Goal: Information Seeking & Learning: Learn about a topic

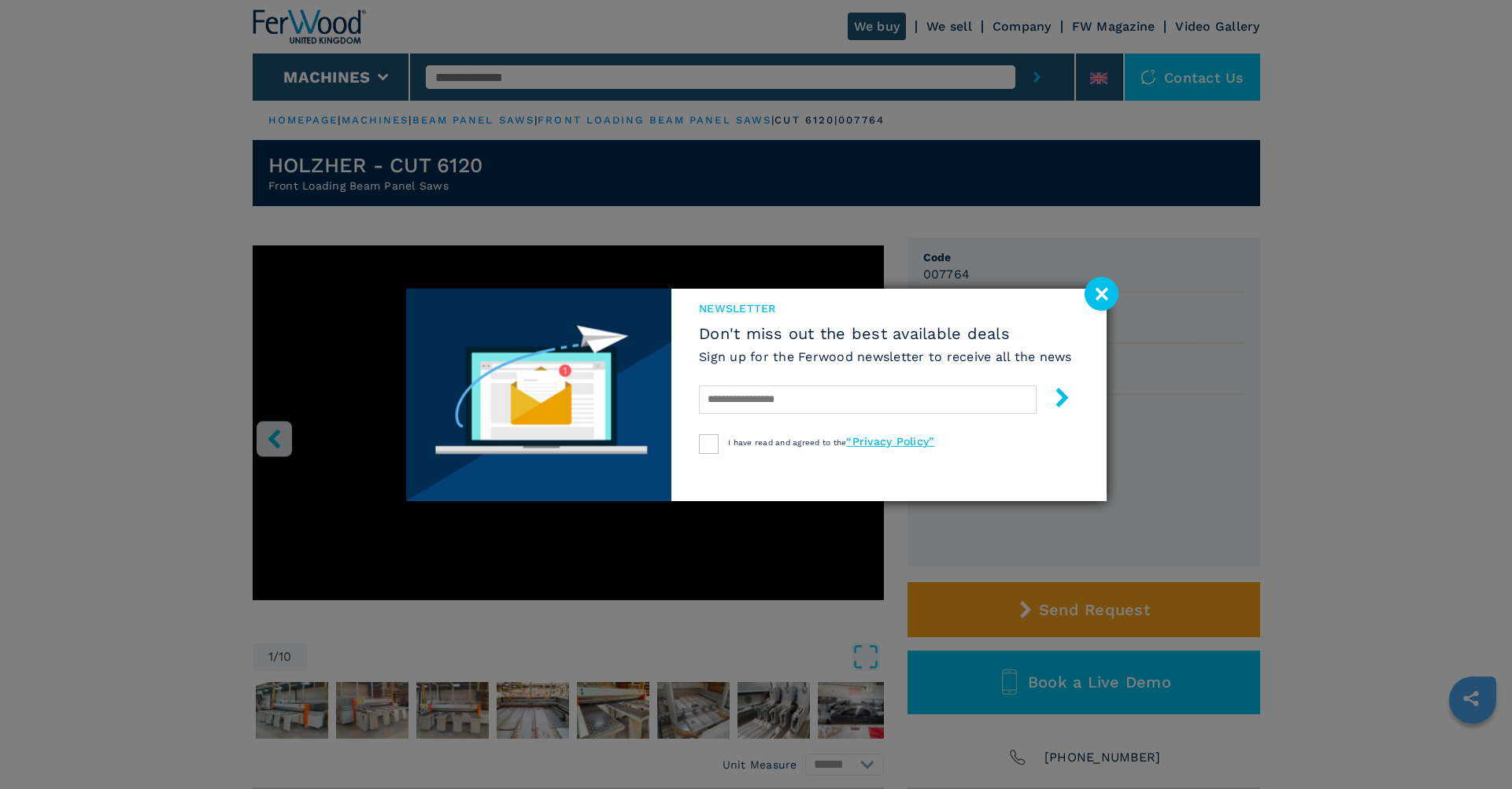
click at [1358, 280] on div "newsletter Don't miss out the best available deals Sign up for the Ferwood news…" at bounding box center [756, 394] width 1512 height 789
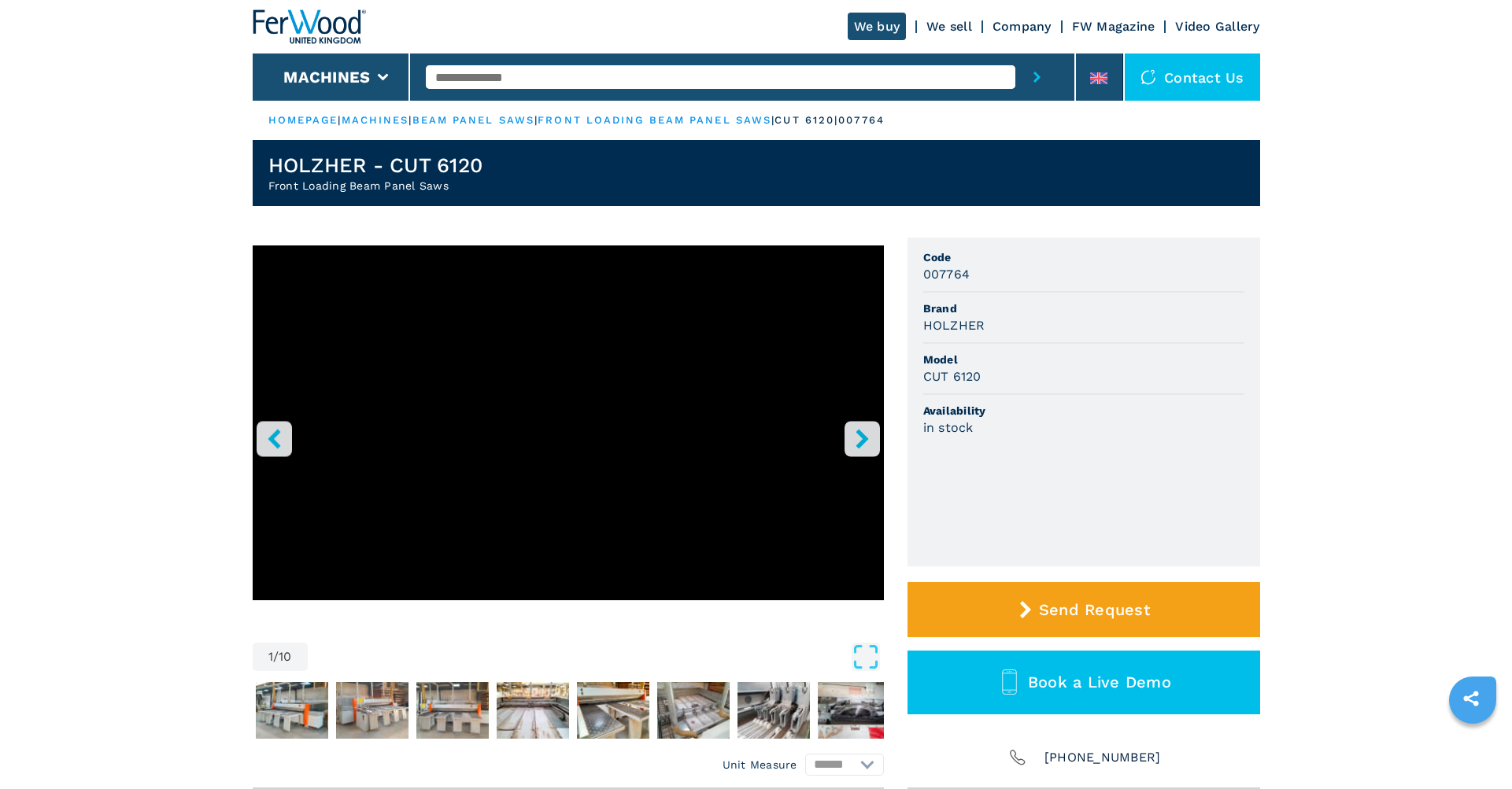
click at [674, 123] on link "front loading beam panel saws" at bounding box center [655, 120] width 234 height 12
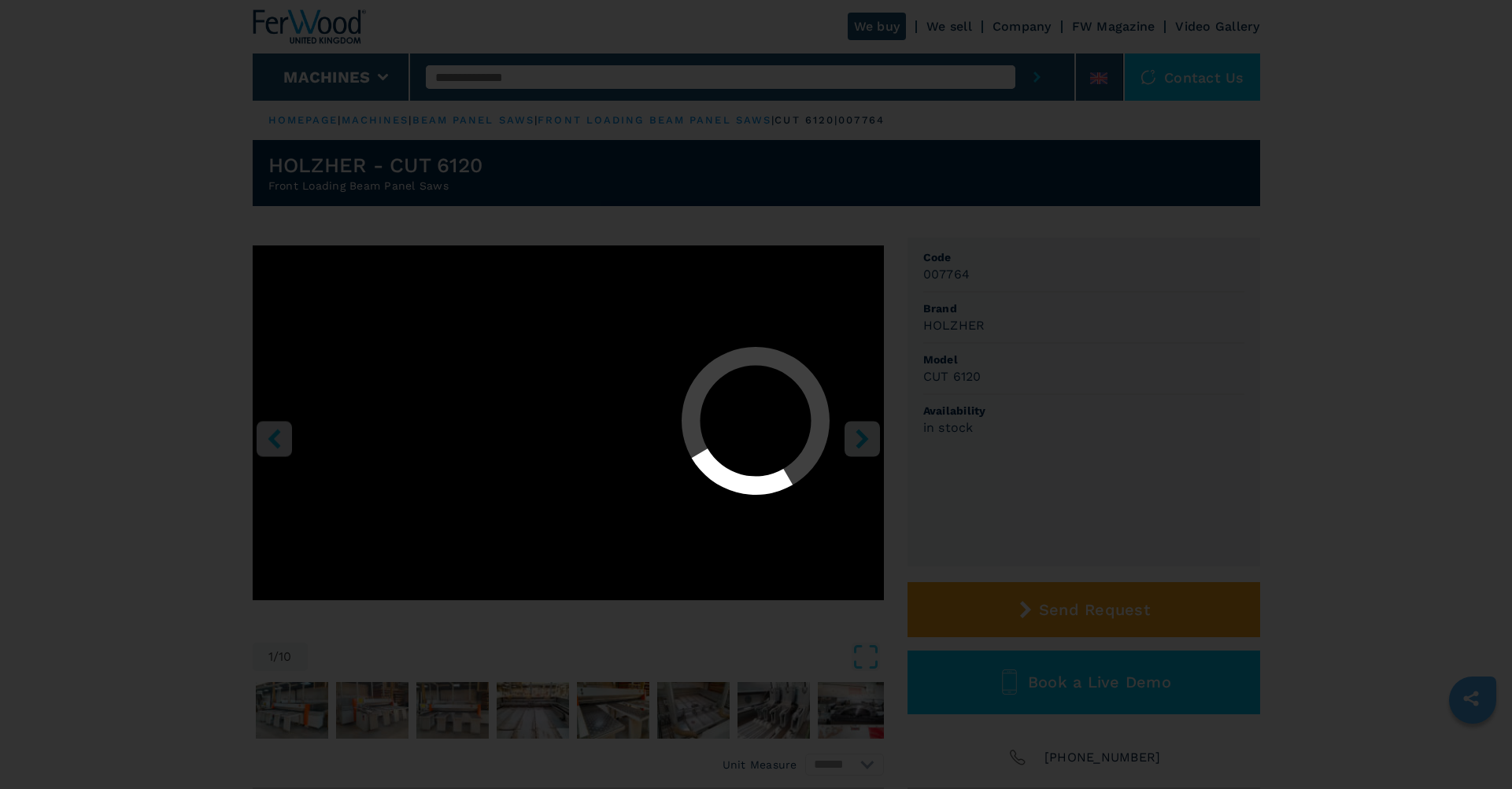
select select "**********"
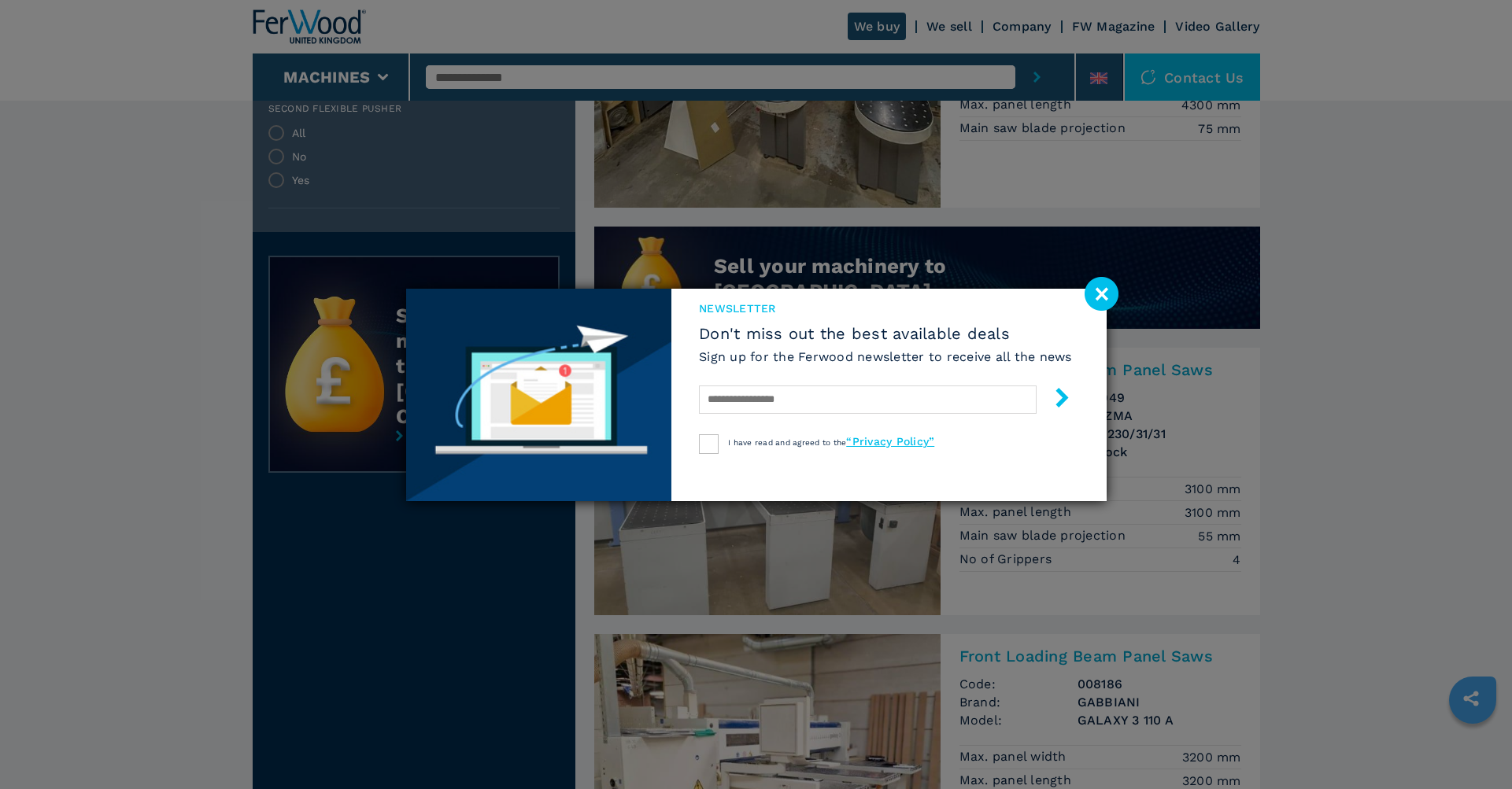
scroll to position [1133, 0]
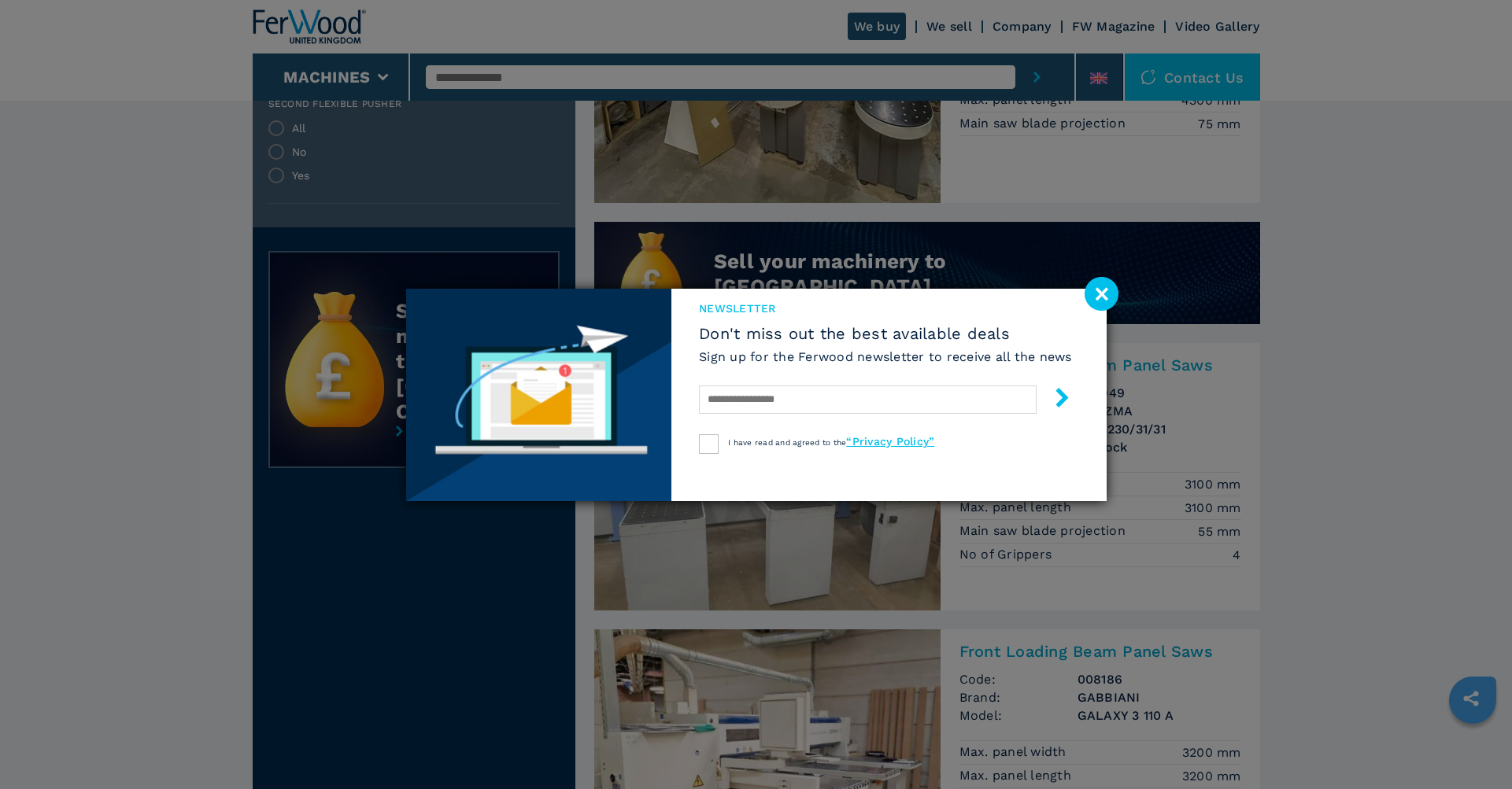
click at [1098, 284] on image at bounding box center [1102, 294] width 34 height 34
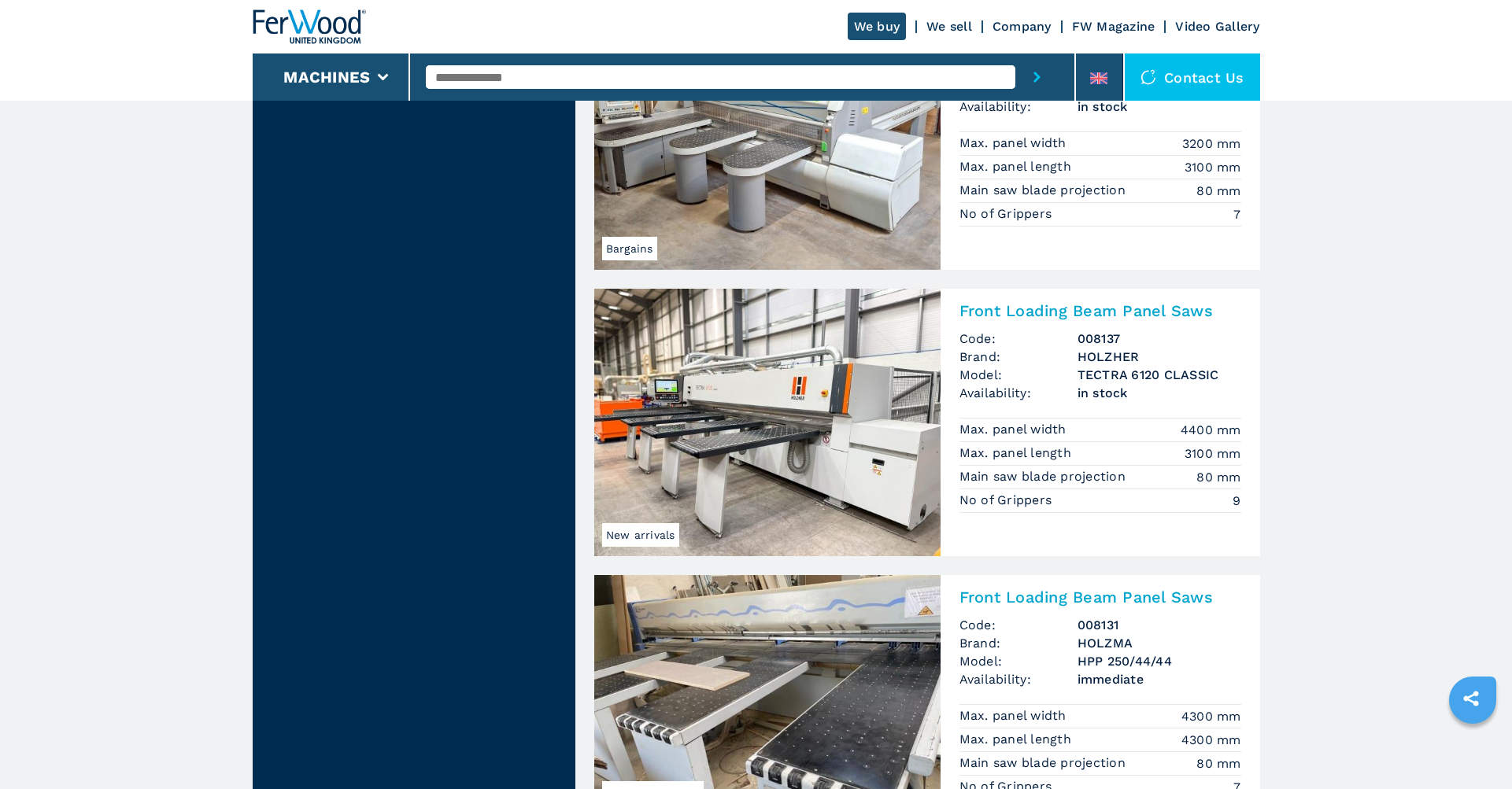
scroll to position [3065, 0]
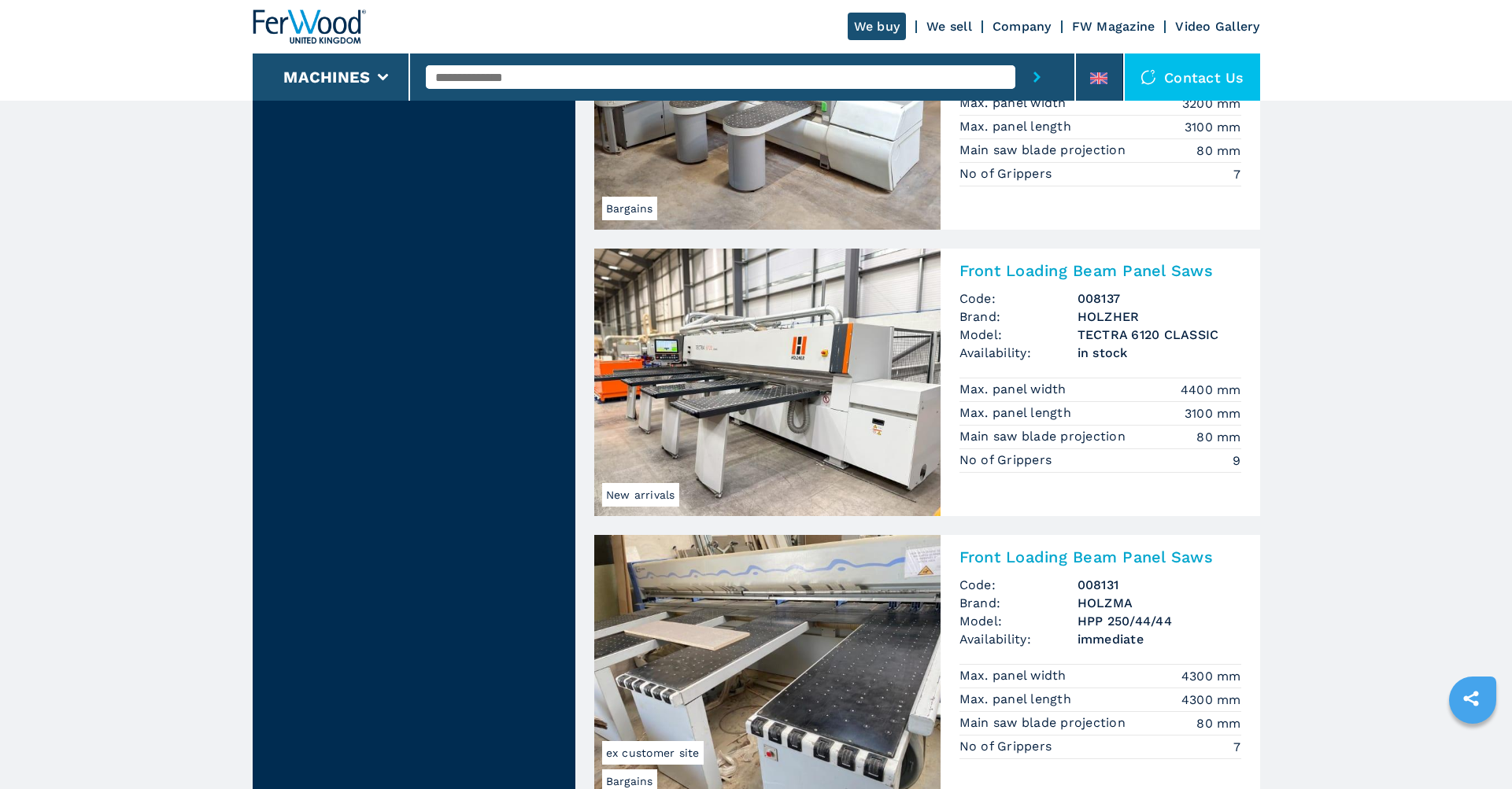
click at [741, 397] on img at bounding box center [766, 382] width 346 height 267
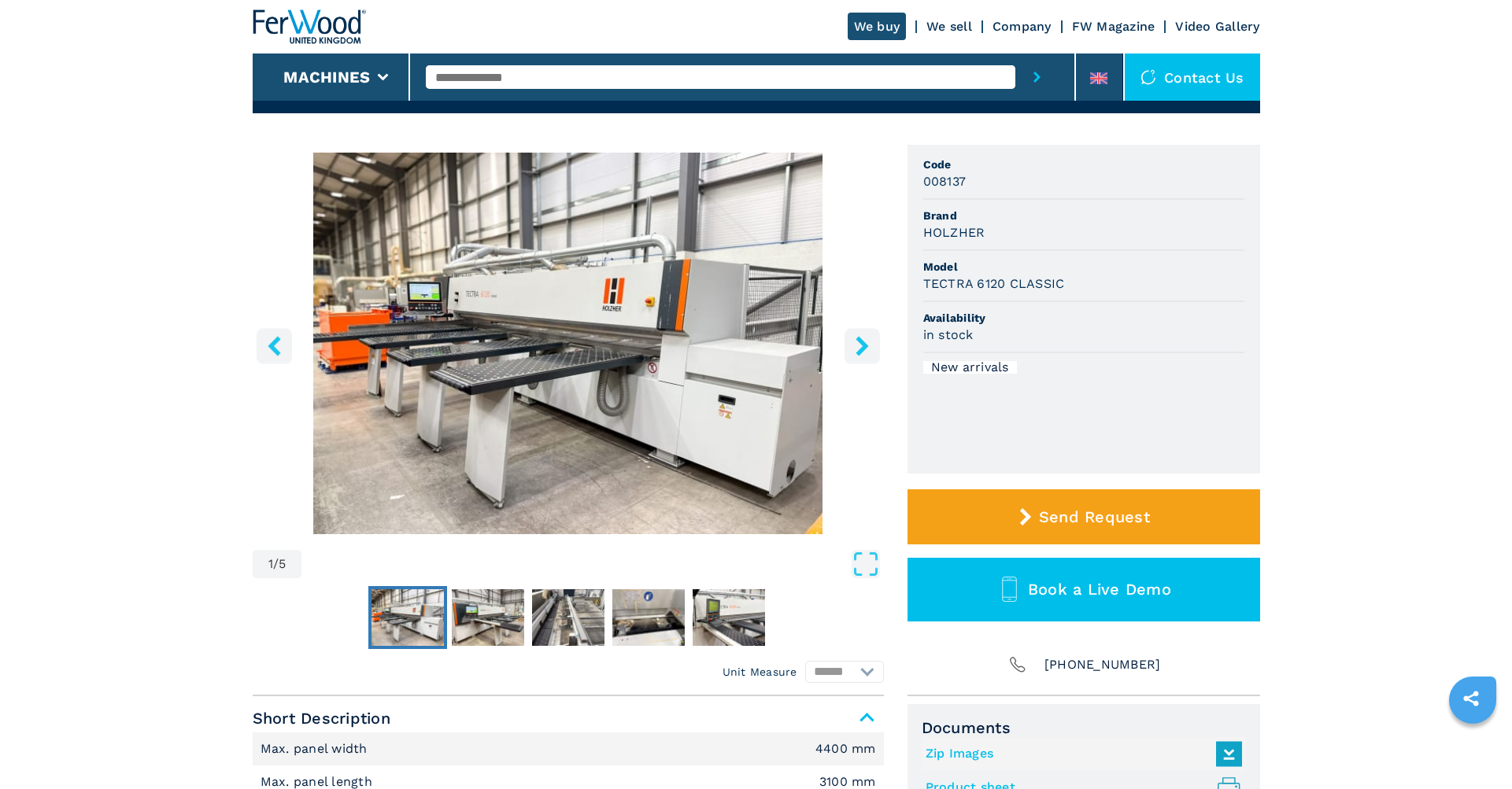
scroll to position [100, 0]
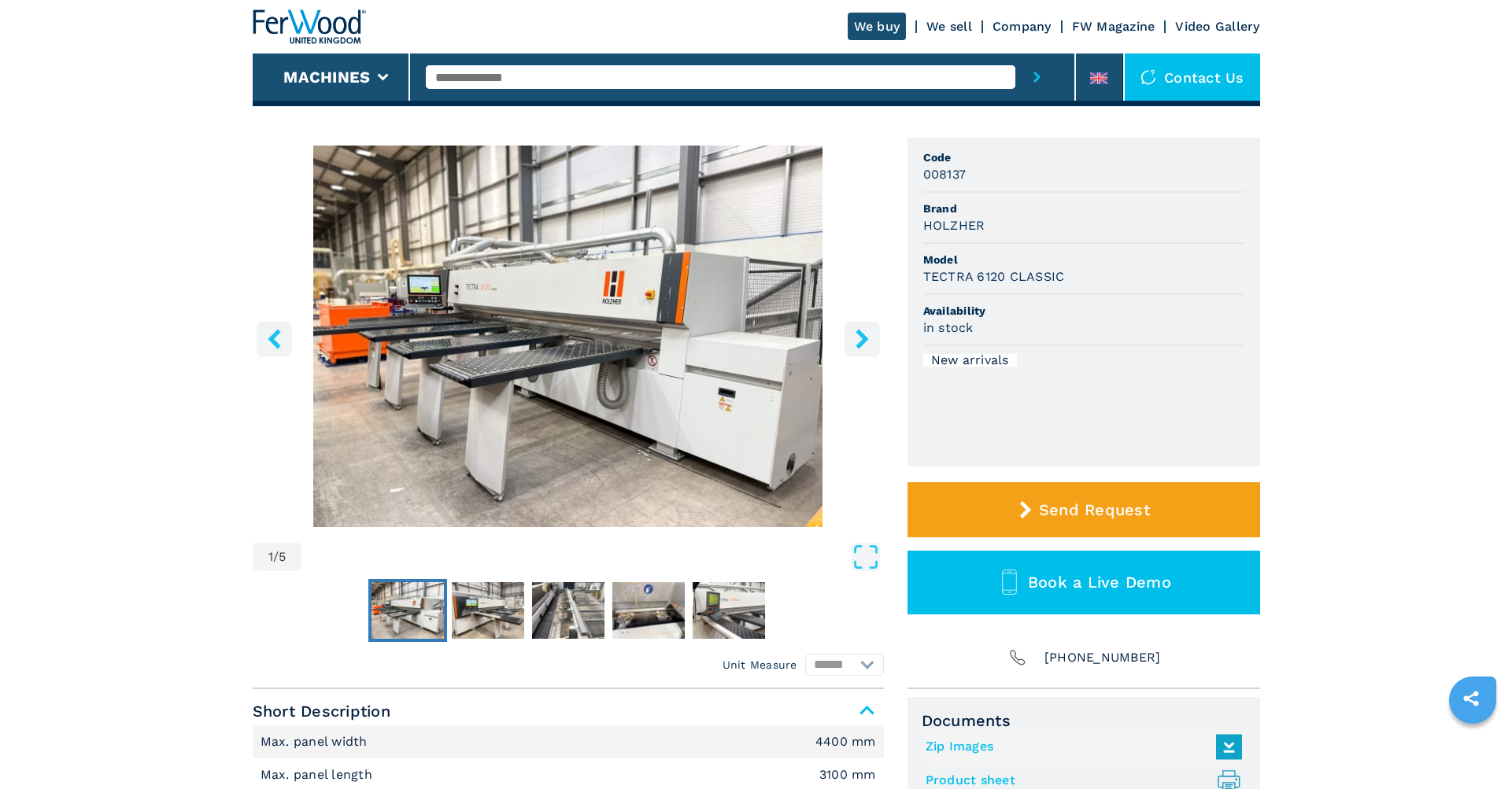
click at [853, 337] on icon "right-button" at bounding box center [862, 339] width 20 height 20
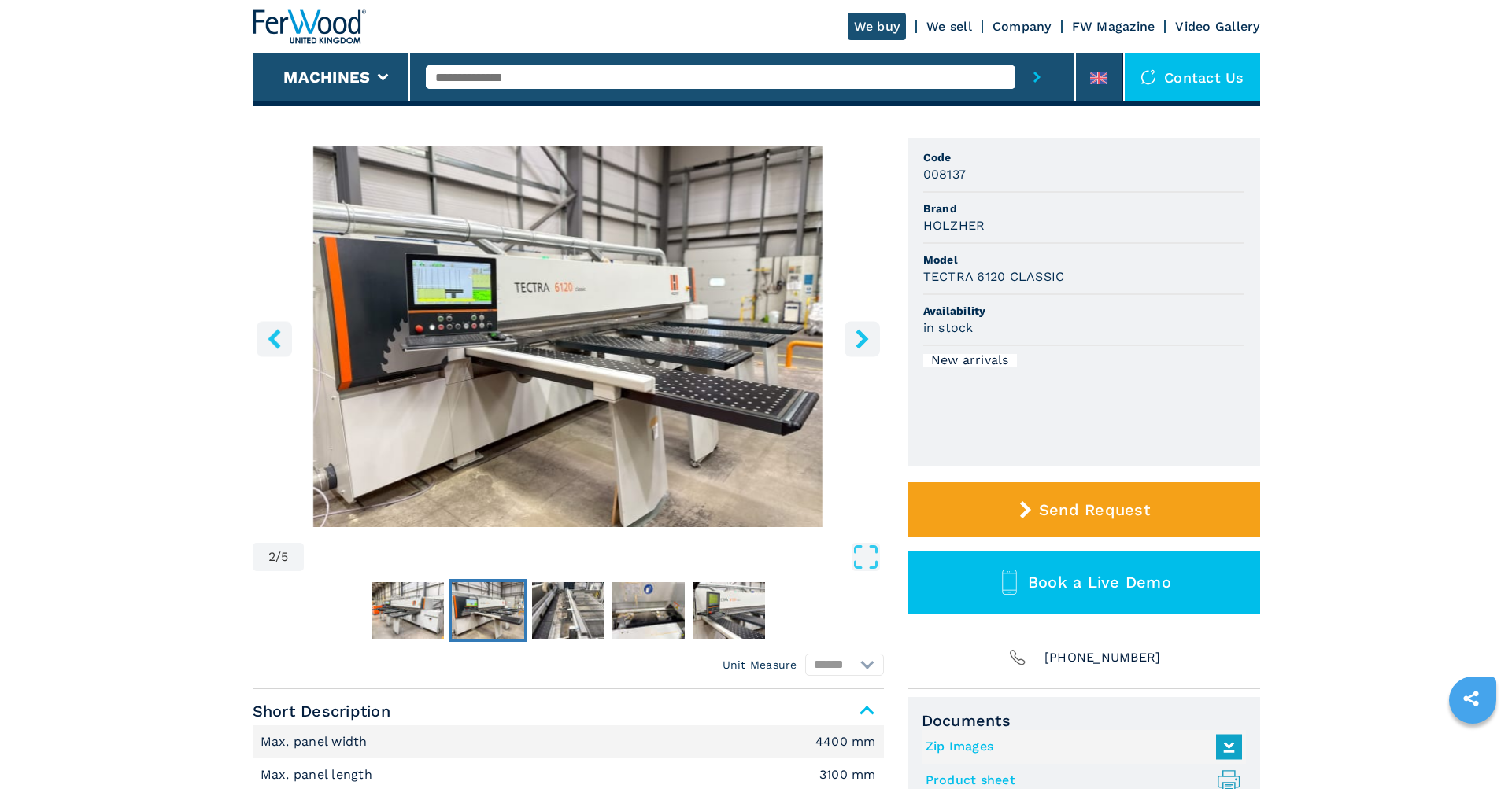
click at [858, 336] on icon "right-button" at bounding box center [862, 339] width 20 height 20
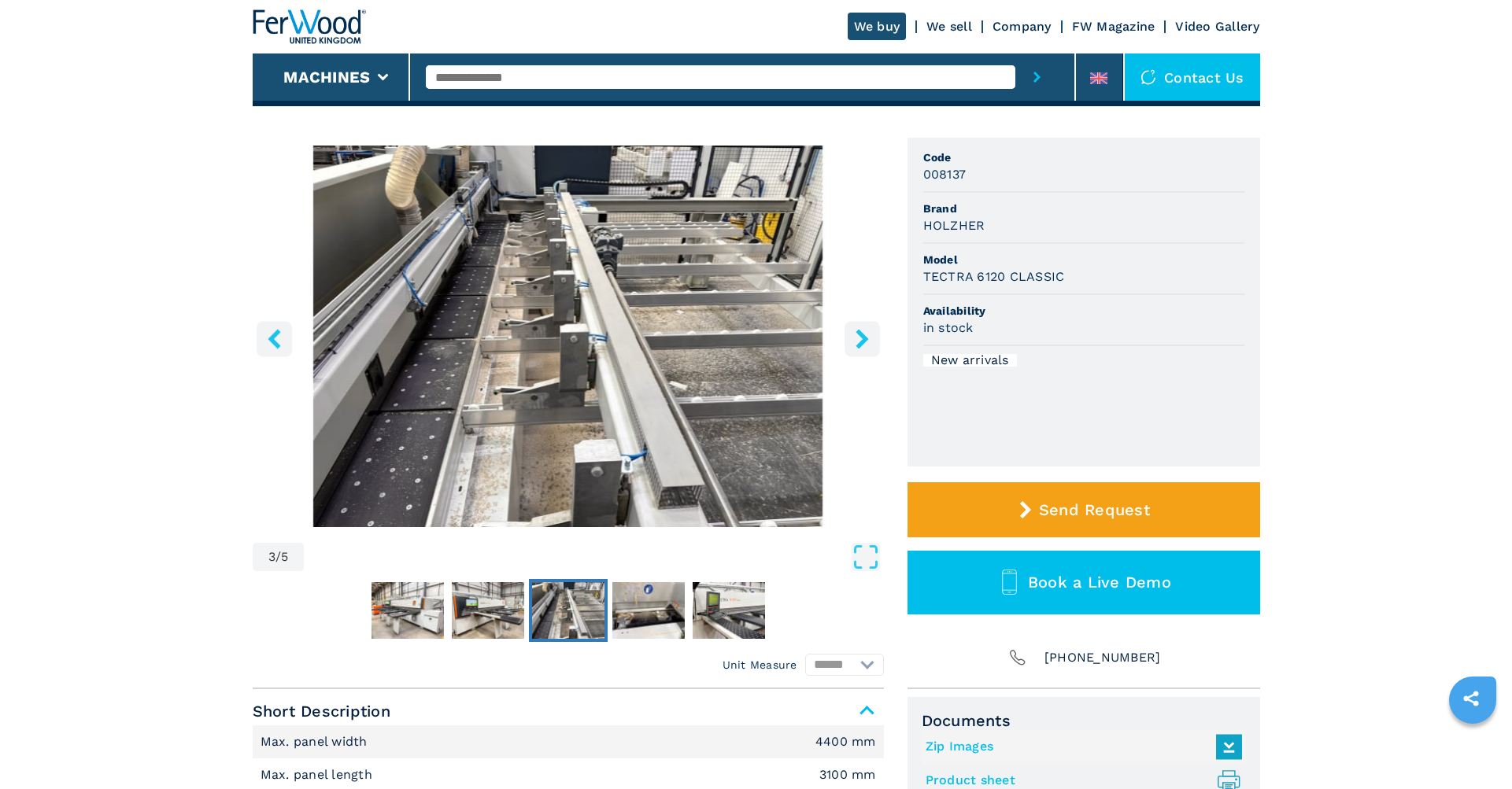
click at [857, 336] on icon "right-button" at bounding box center [862, 339] width 20 height 20
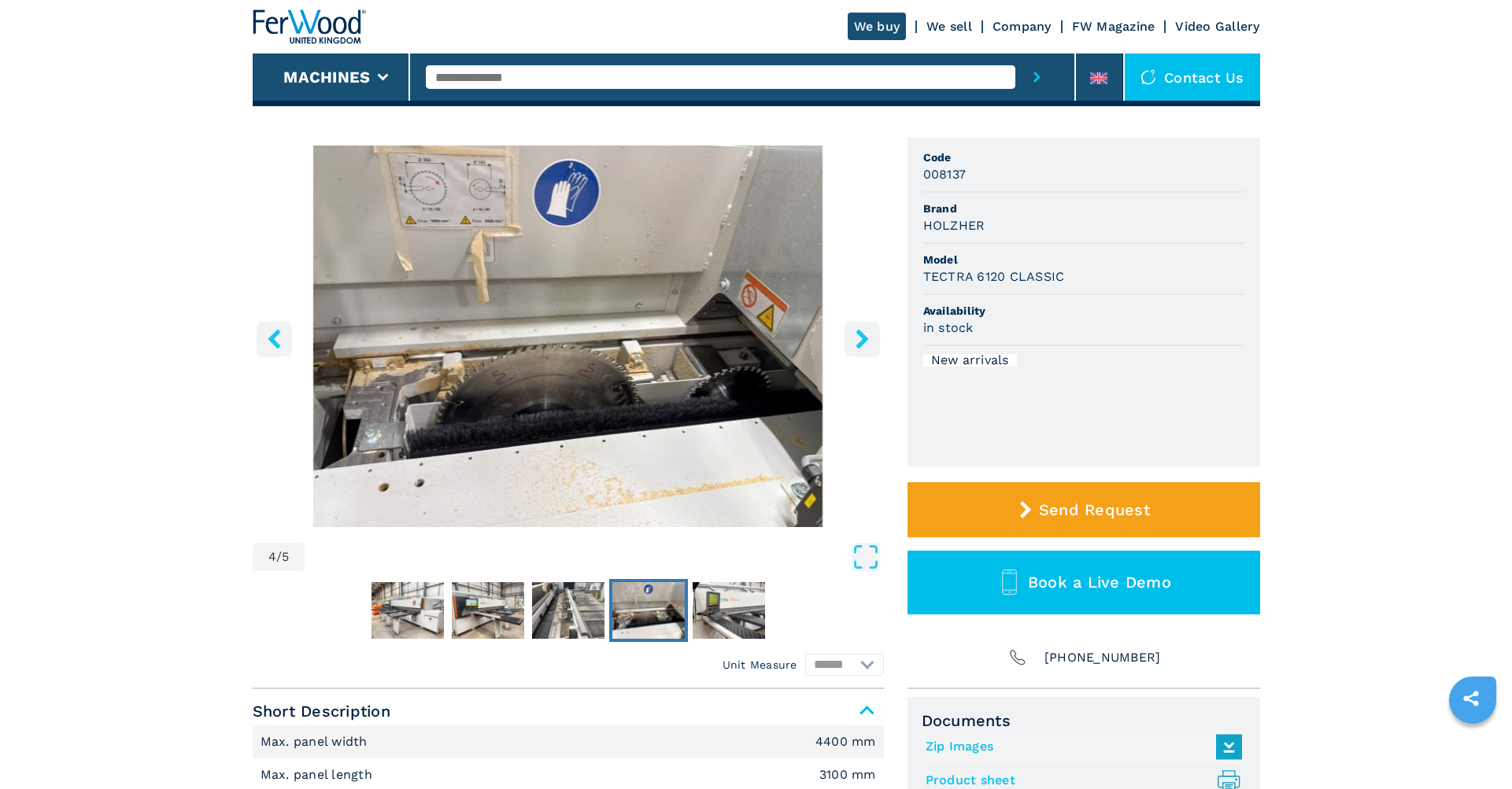
click at [857, 337] on icon "right-button" at bounding box center [862, 339] width 20 height 20
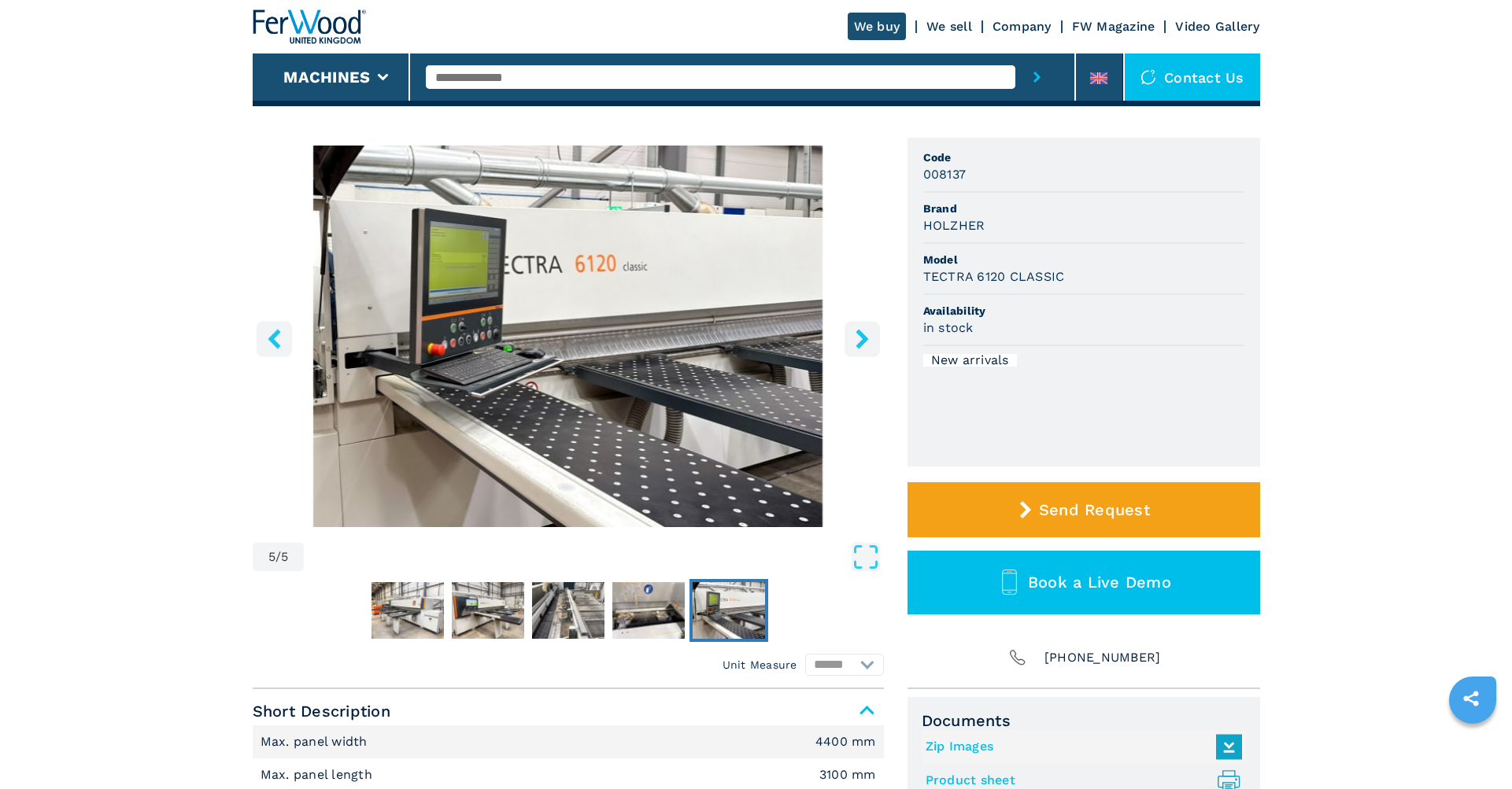
click at [857, 337] on icon "right-button" at bounding box center [862, 339] width 20 height 20
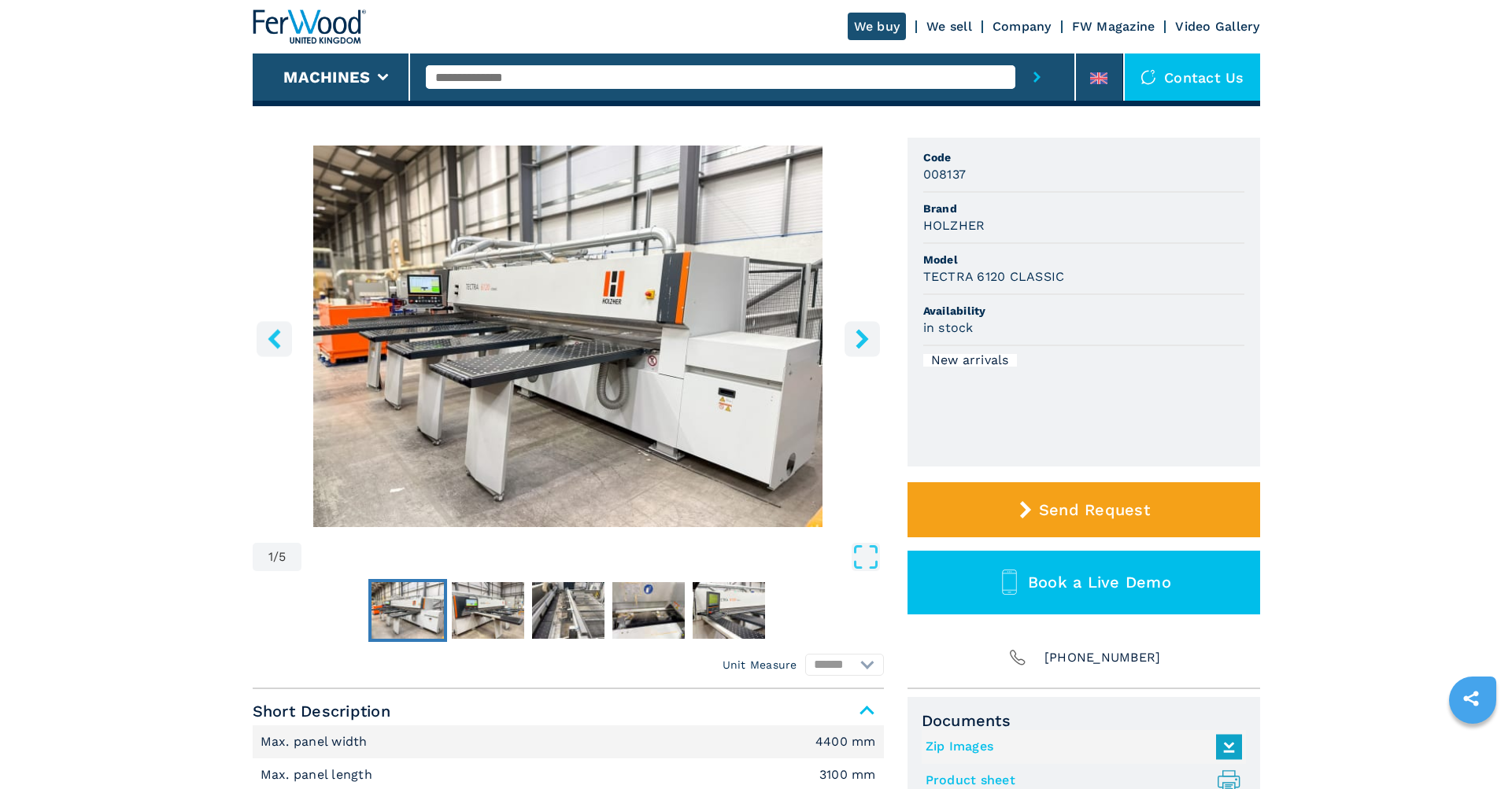
click at [857, 337] on icon "right-button" at bounding box center [862, 339] width 20 height 20
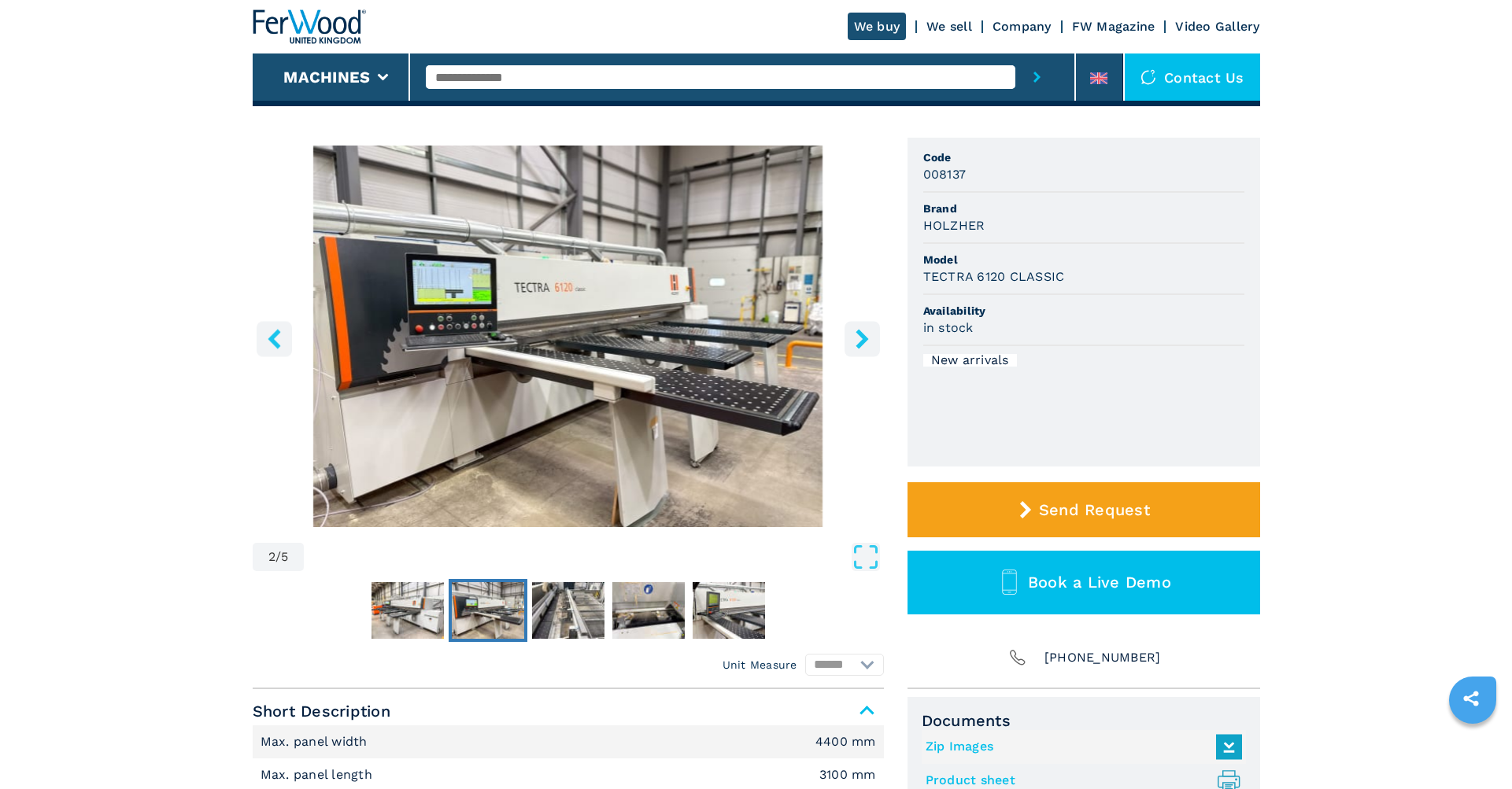
click at [857, 337] on icon "right-button" at bounding box center [862, 339] width 20 height 20
